Goal: Obtain resource: Download file/media

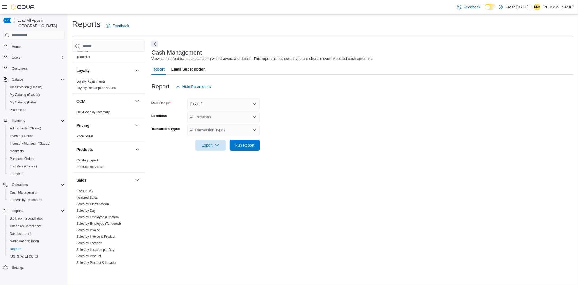
scroll to position [271, 0]
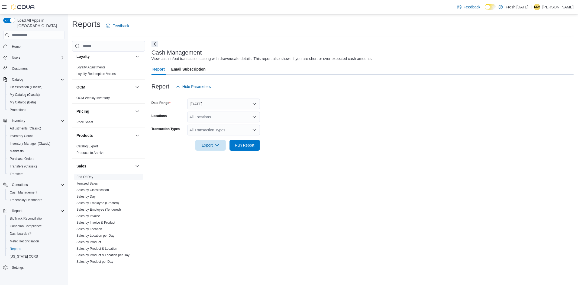
drag, startPoint x: 88, startPoint y: 177, endPoint x: 93, endPoint y: 173, distance: 6.0
click at [88, 177] on link "End Of Day" at bounding box center [84, 177] width 17 height 4
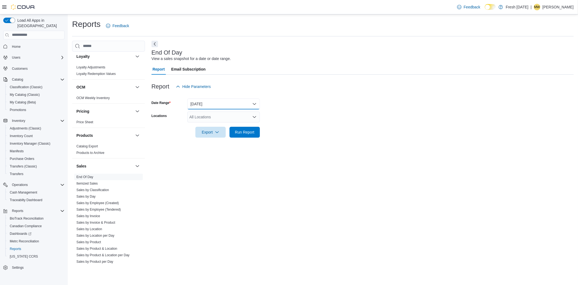
click at [212, 101] on button "[DATE]" at bounding box center [223, 103] width 73 height 11
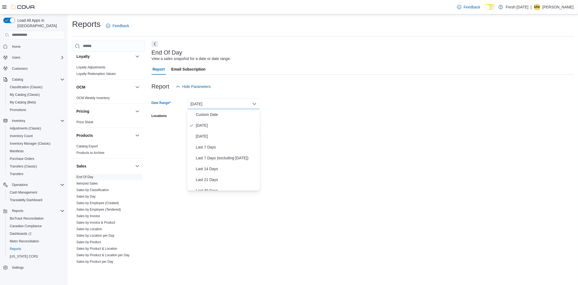
click at [212, 101] on button "[DATE]" at bounding box center [223, 103] width 73 height 11
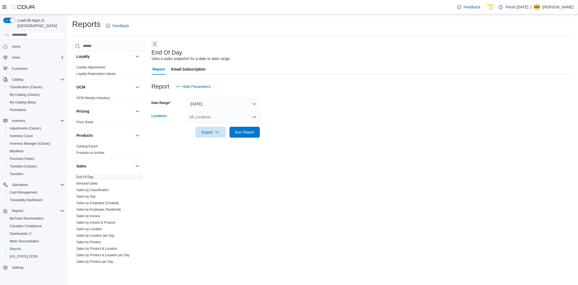
click at [237, 121] on div "All Locations" at bounding box center [223, 116] width 73 height 11
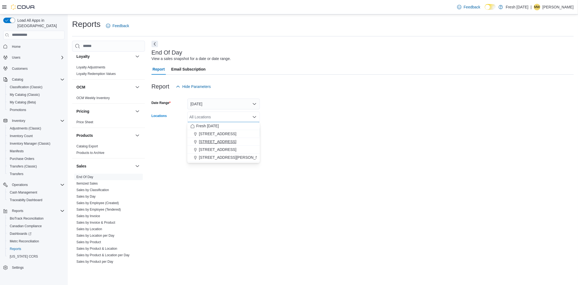
click at [233, 141] on span "[STREET_ADDRESS]" at bounding box center [217, 141] width 37 height 5
click at [484, 130] on form "Date Range [DATE] Locations [STREET_ADDRESS] Selected. [STREET_ADDRESS]. Press …" at bounding box center [362, 115] width 422 height 46
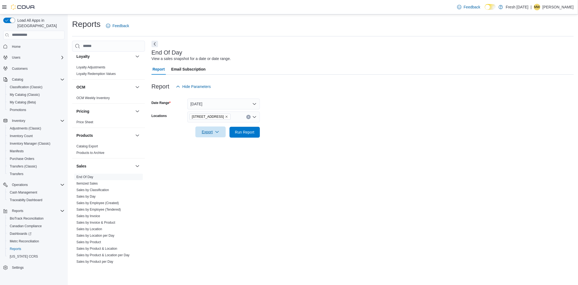
click at [223, 131] on button "Export" at bounding box center [210, 131] width 30 height 11
click at [218, 151] on span "Export to Pdf" at bounding box center [211, 153] width 24 height 4
